Goal: Task Accomplishment & Management: Manage account settings

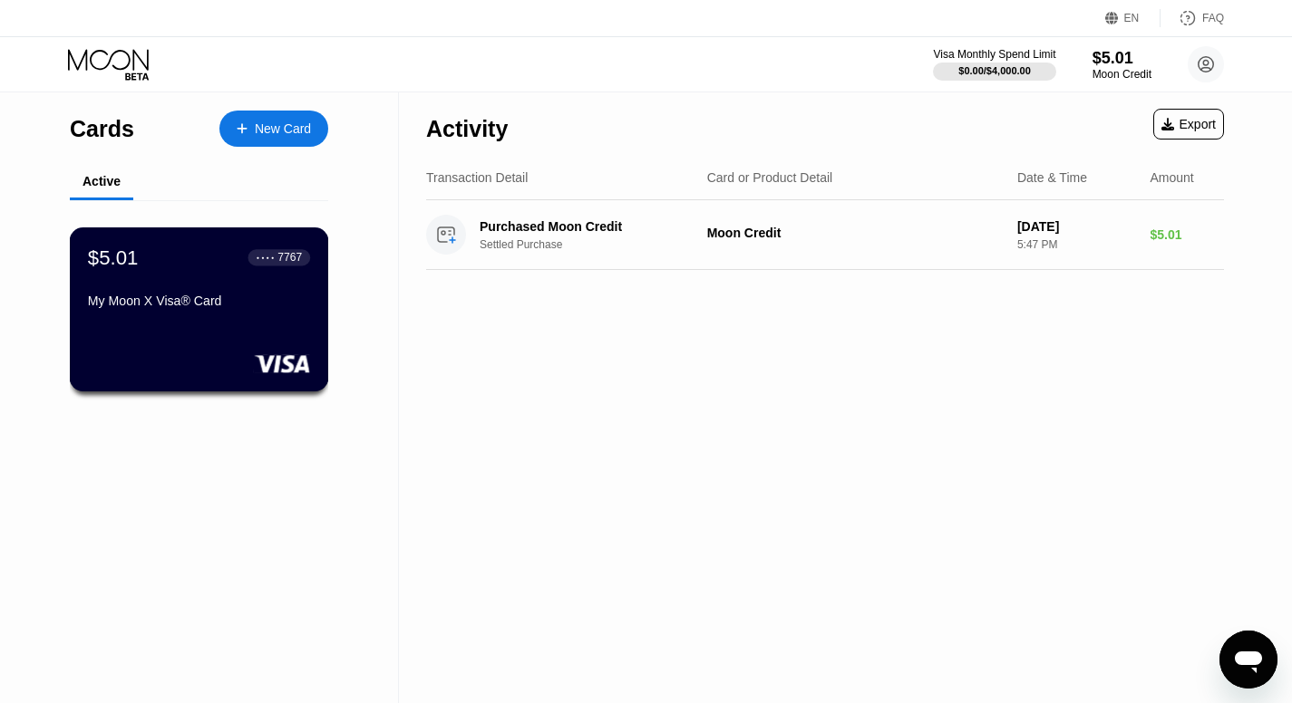
click at [295, 315] on div "My Moon X Visa® Card" at bounding box center [199, 305] width 222 height 22
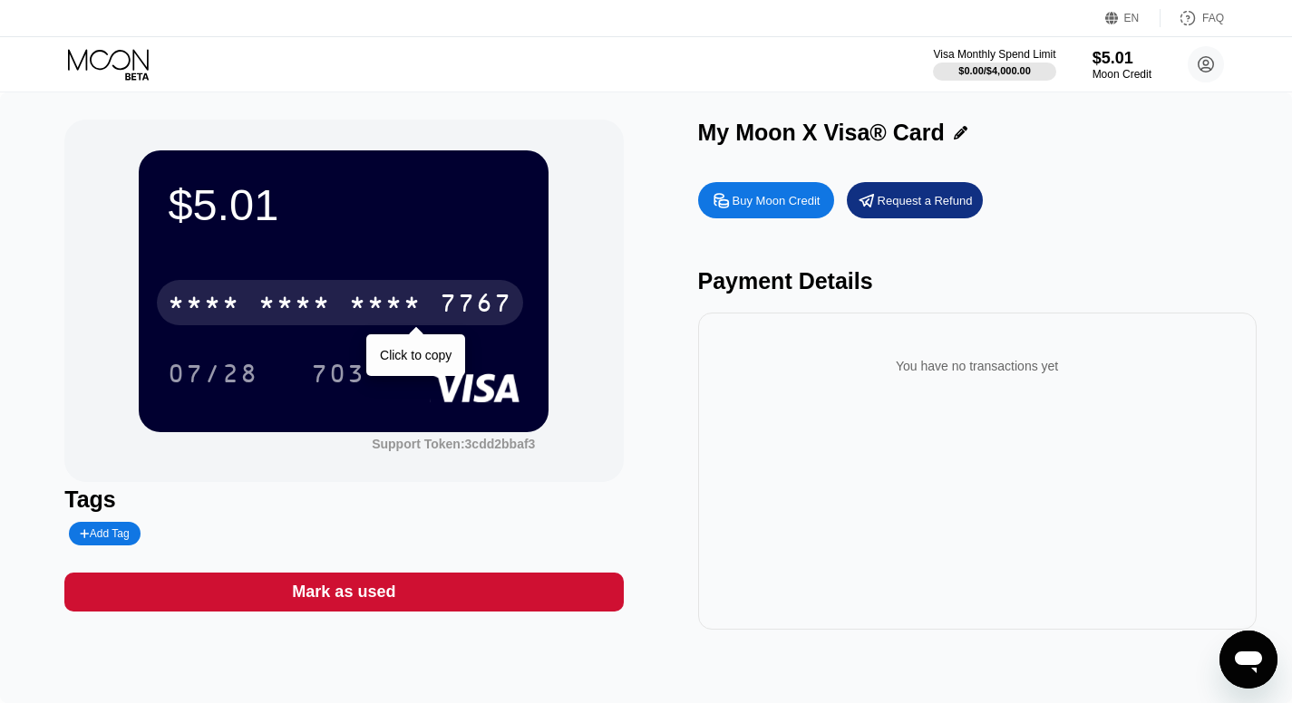
click at [422, 321] on div "* * * * * * * * * * * * 7767" at bounding box center [340, 302] width 366 height 45
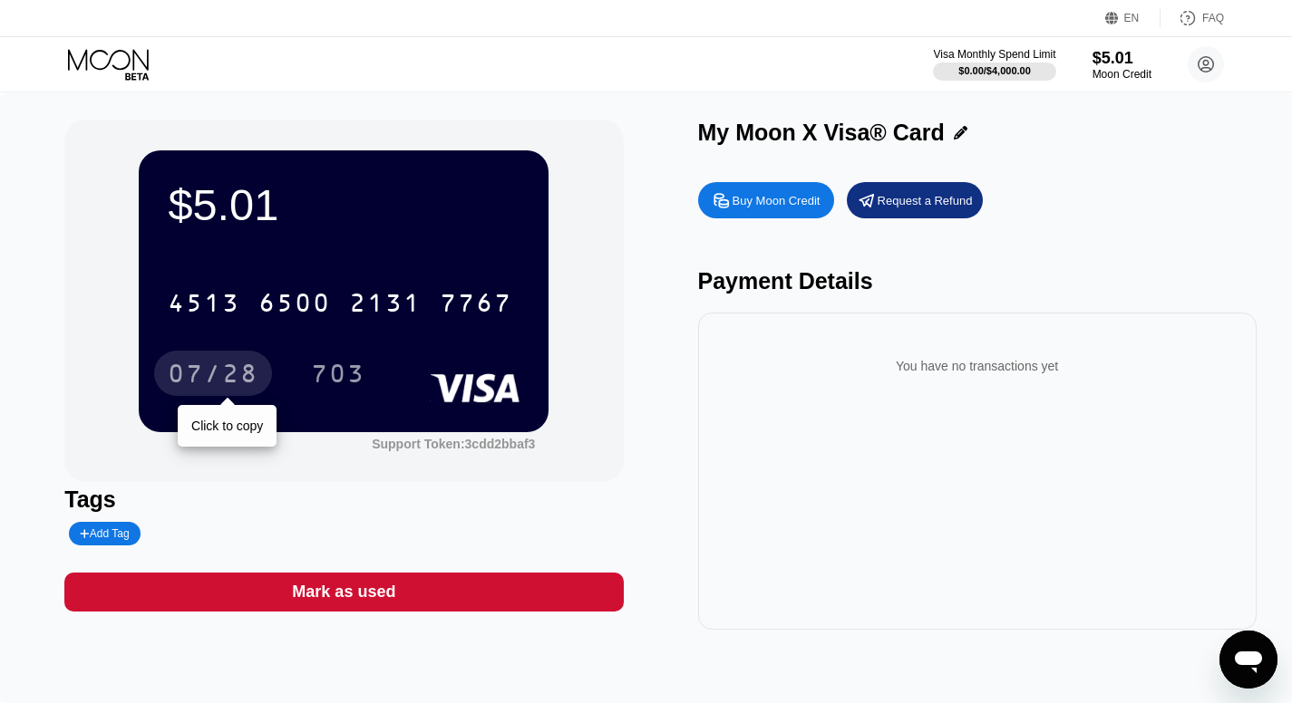
click at [218, 382] on div "07/28" at bounding box center [213, 376] width 91 height 29
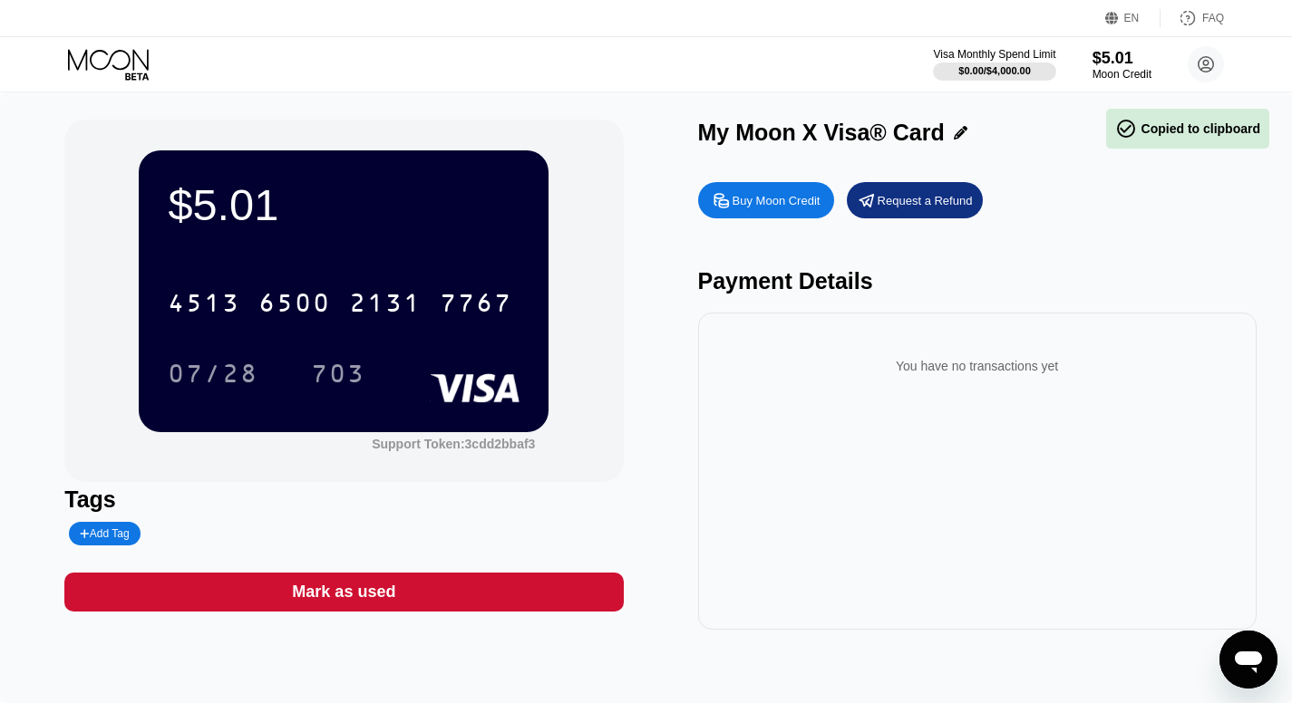
click at [355, 373] on div "703" at bounding box center [338, 376] width 54 height 29
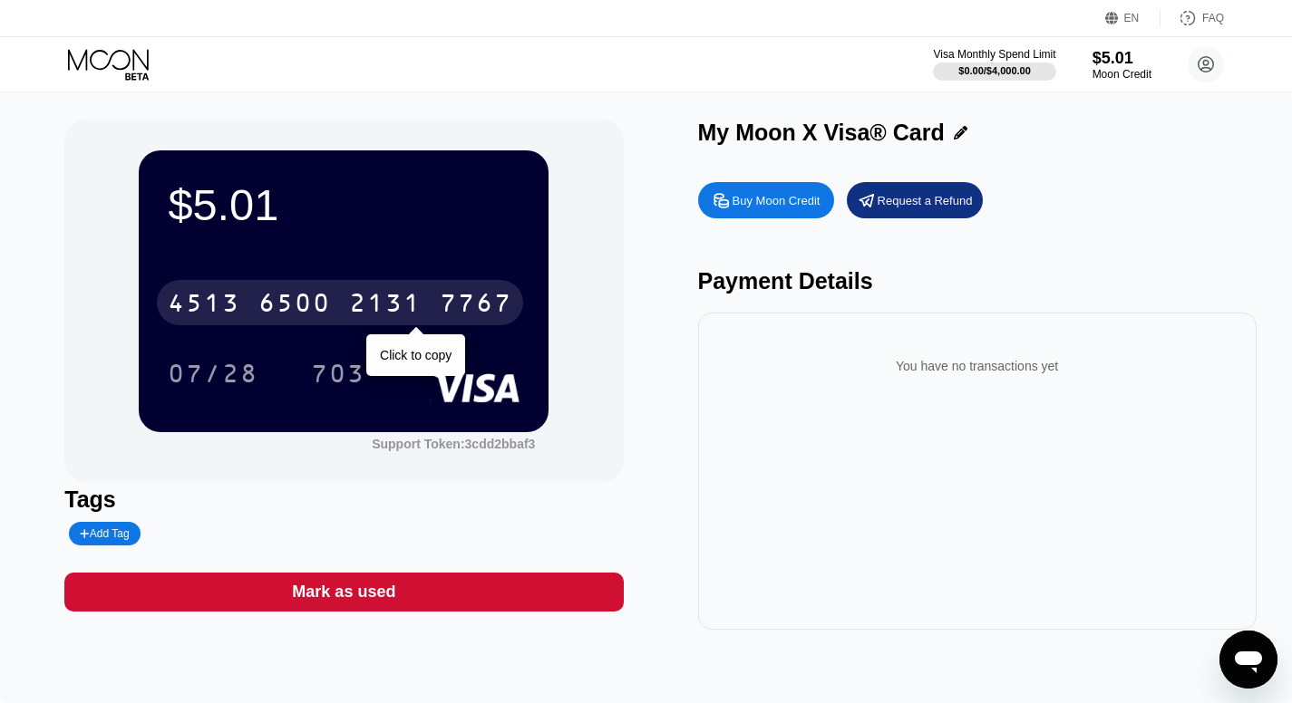
click at [410, 303] on div "2131" at bounding box center [385, 305] width 73 height 29
